Goal: Information Seeking & Learning: Learn about a topic

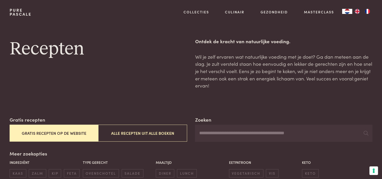
click at [63, 133] on button "Gratis recepten op de website" at bounding box center [54, 132] width 89 height 17
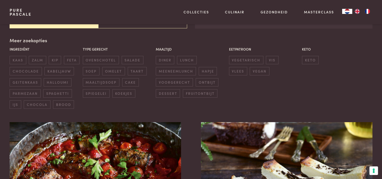
scroll to position [116, 0]
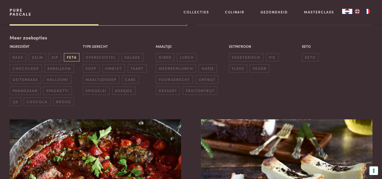
click at [69, 56] on span "feta" at bounding box center [72, 57] width 16 height 8
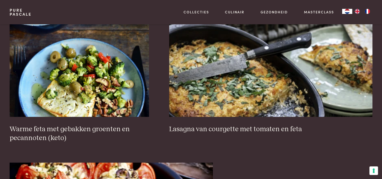
scroll to position [358, 0]
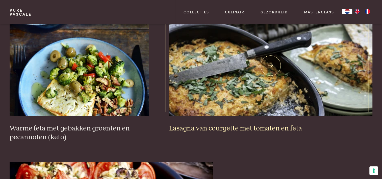
click at [219, 126] on h3 "Lasagna van courgette met tomaten en feta" at bounding box center [270, 128] width 203 height 9
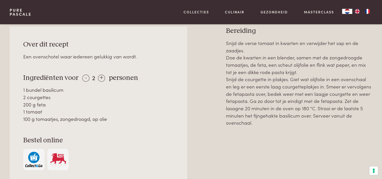
scroll to position [225, 0]
